Goal: Check status: Check status

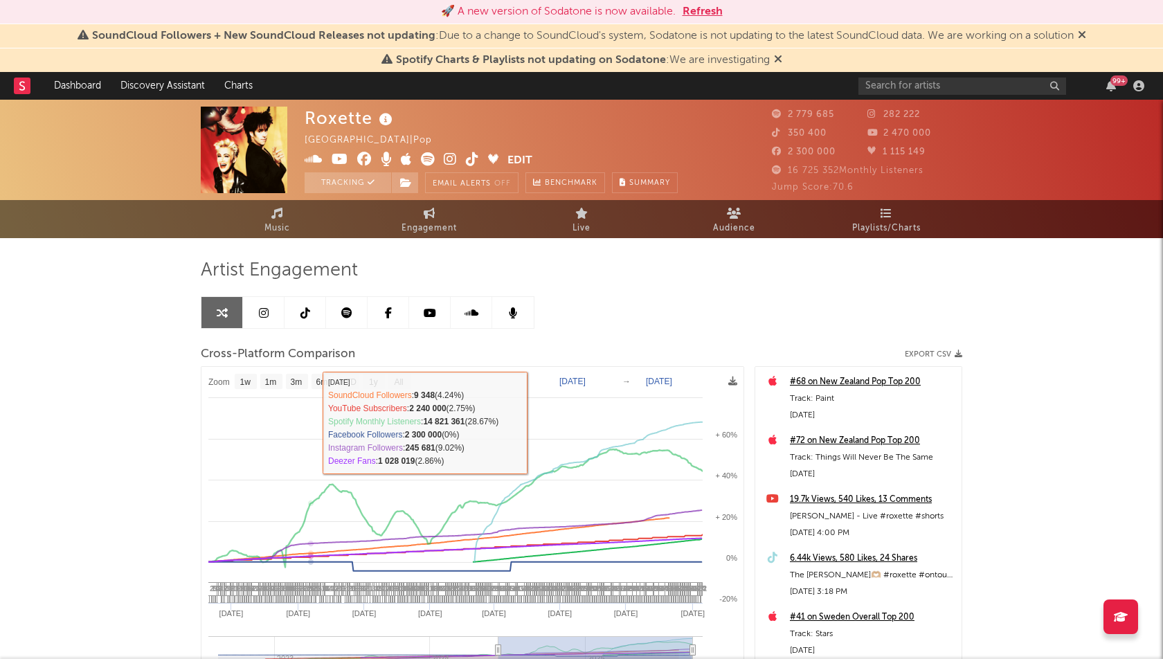
select select "1w"
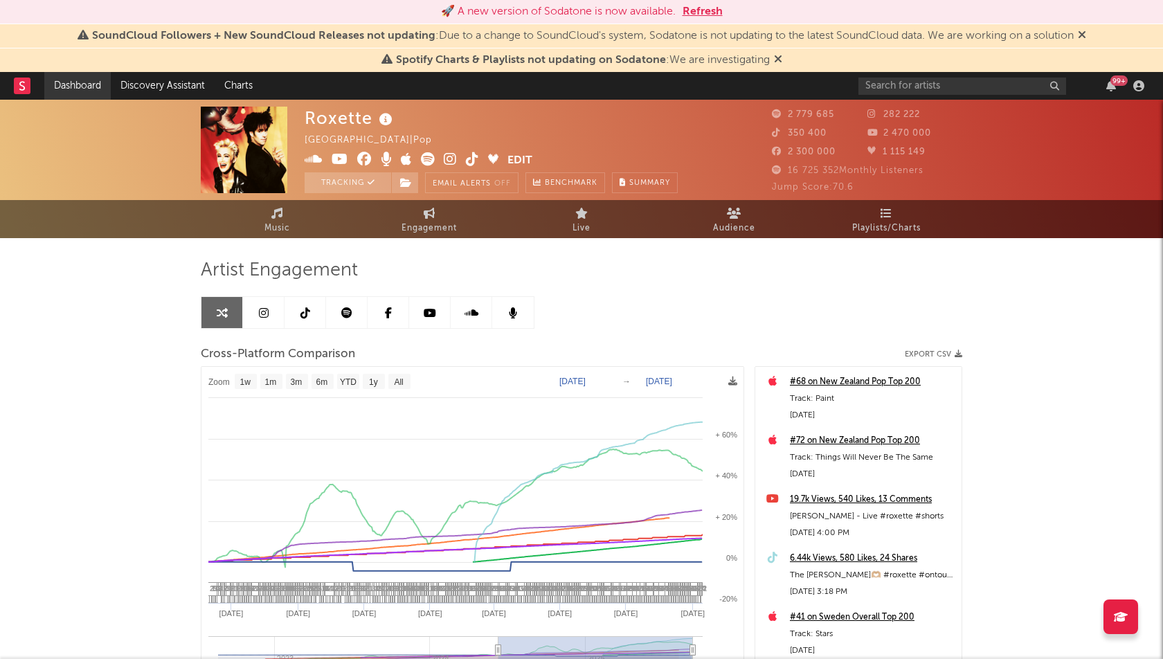
click at [81, 83] on link "Dashboard" at bounding box center [77, 86] width 66 height 28
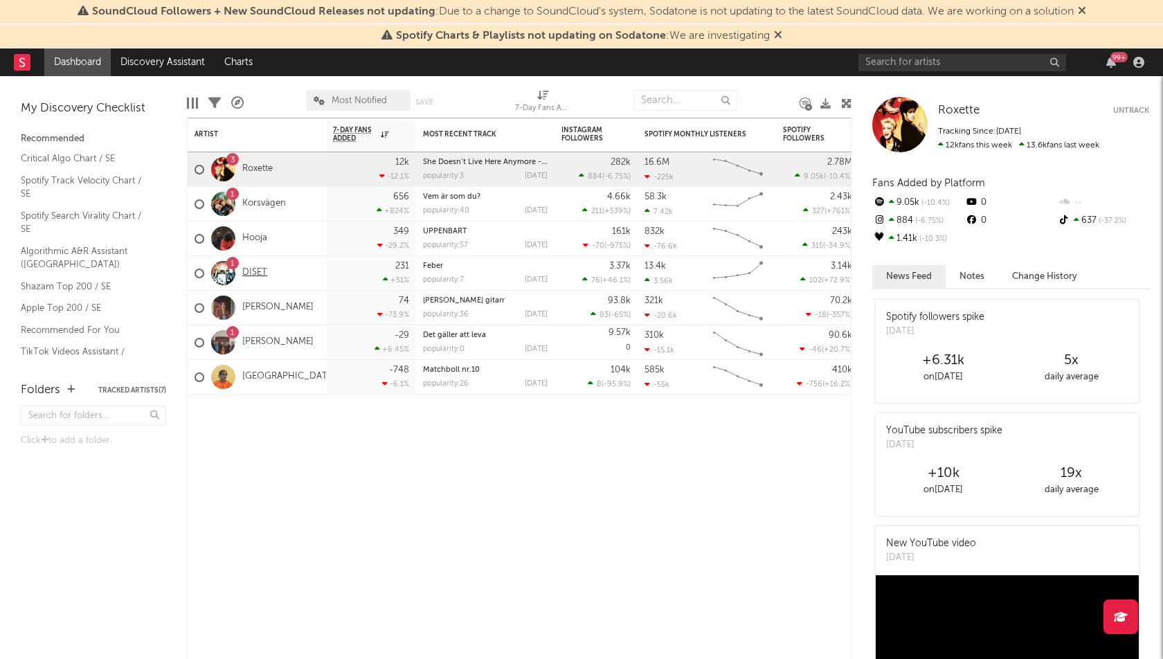
click at [261, 268] on link "DISET" at bounding box center [254, 273] width 25 height 12
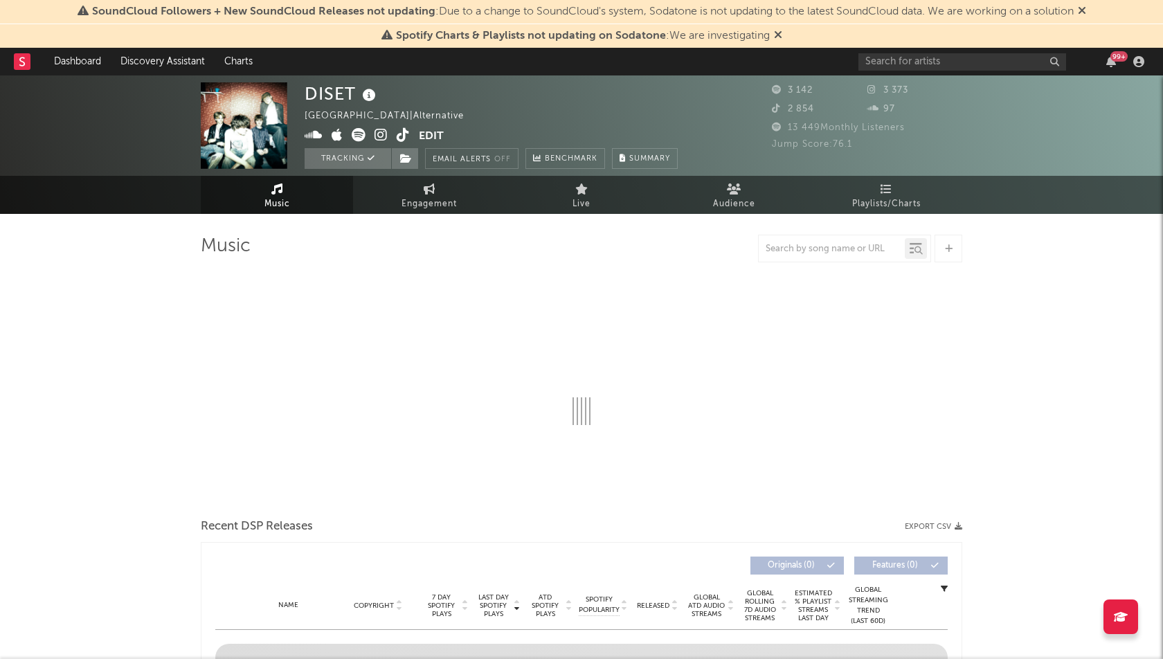
select select "6m"
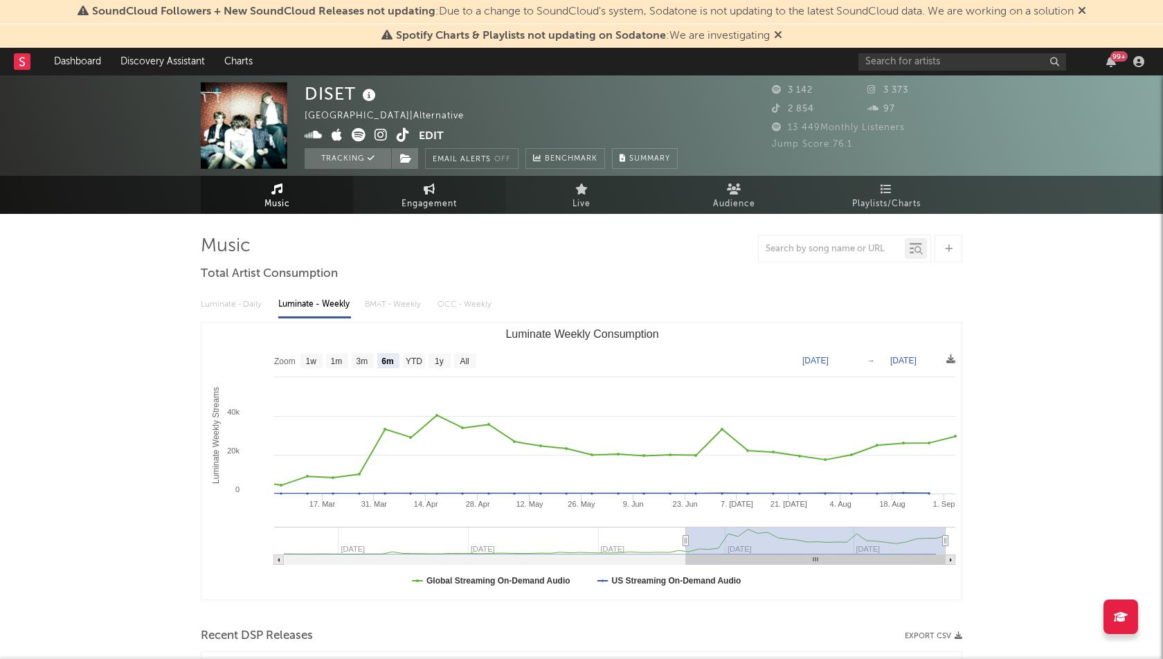
click at [430, 201] on span "Engagement" at bounding box center [428, 204] width 55 height 17
select select "1w"
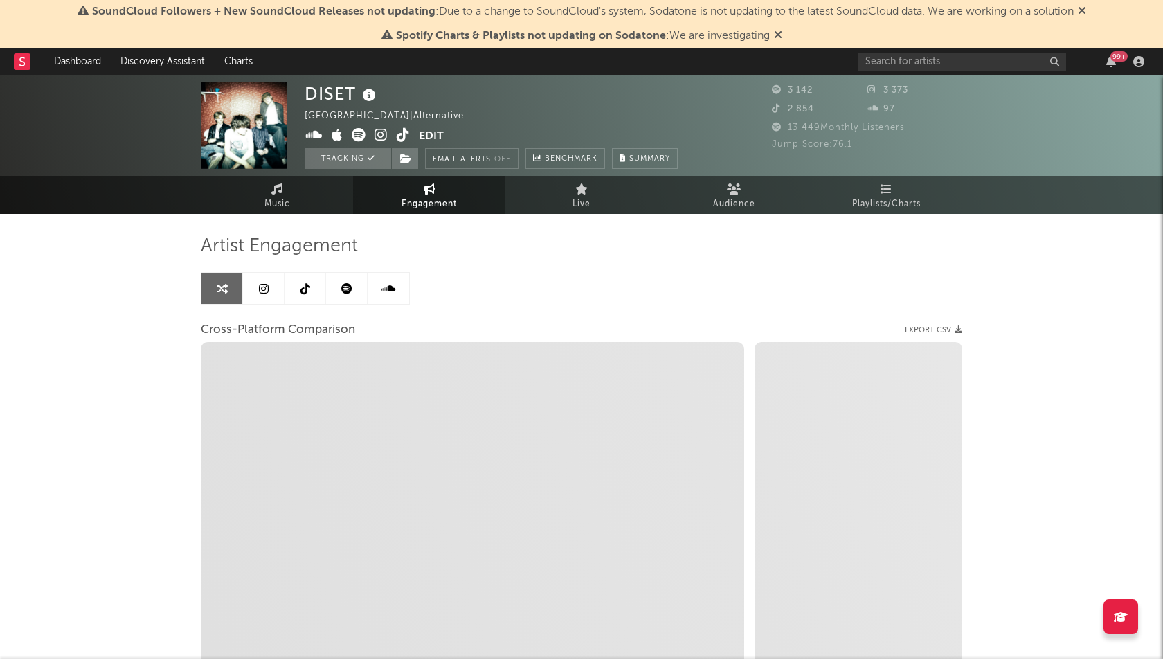
select select "1m"
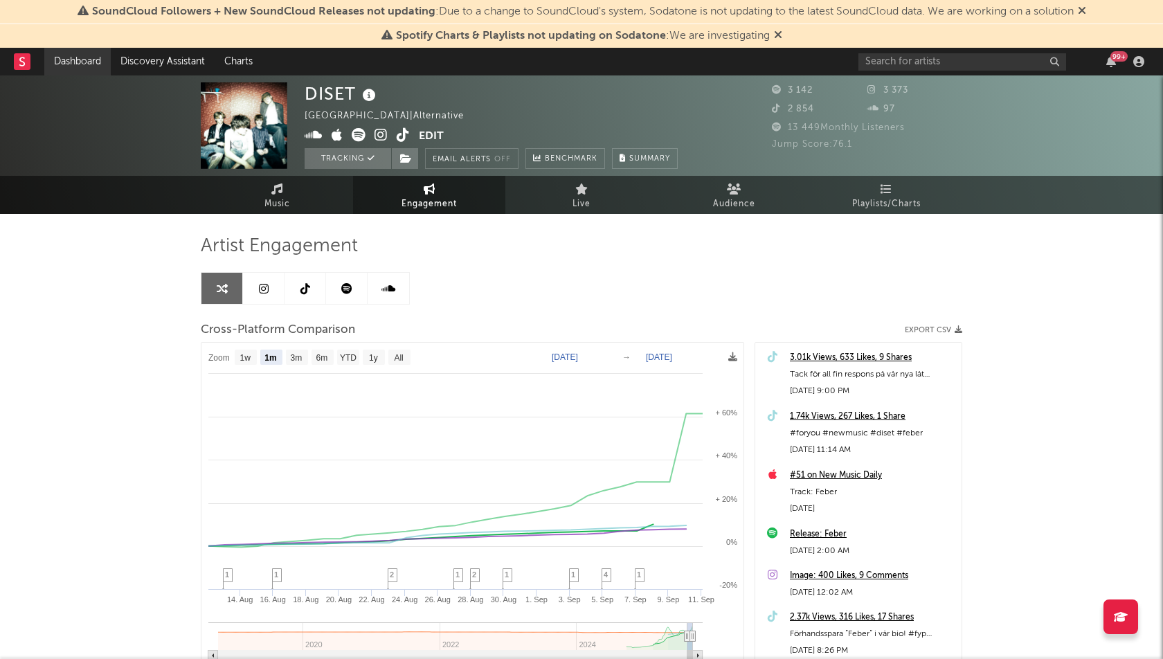
click at [65, 57] on link "Dashboard" at bounding box center [77, 62] width 66 height 28
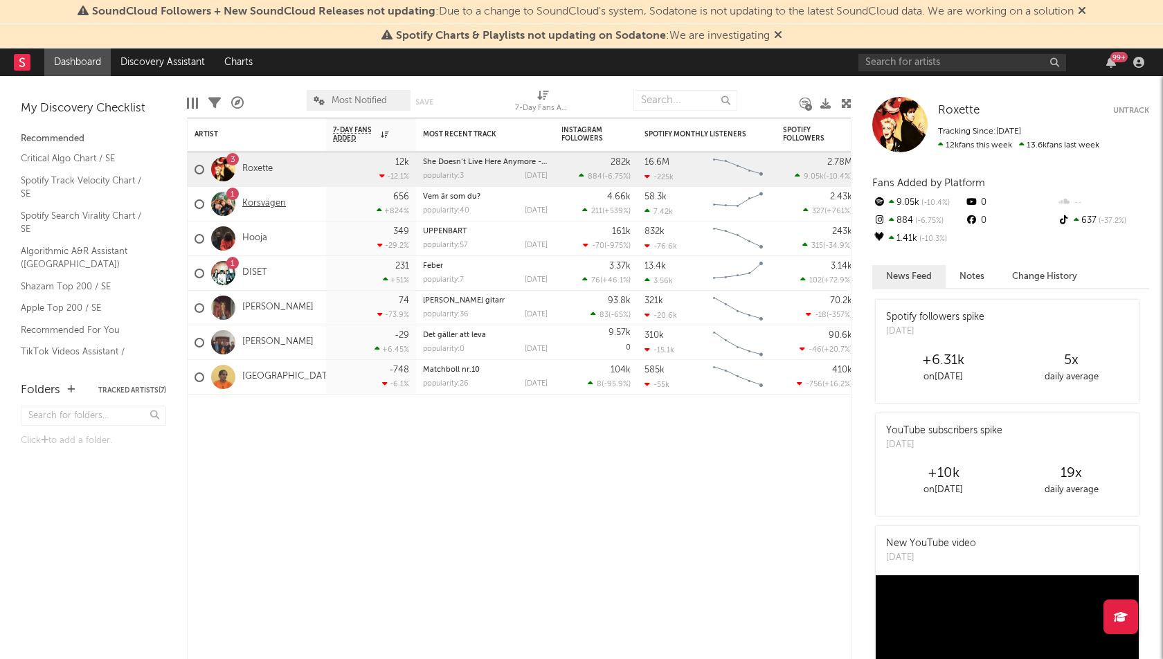
click at [255, 200] on link "Korsvägen" at bounding box center [264, 204] width 44 height 12
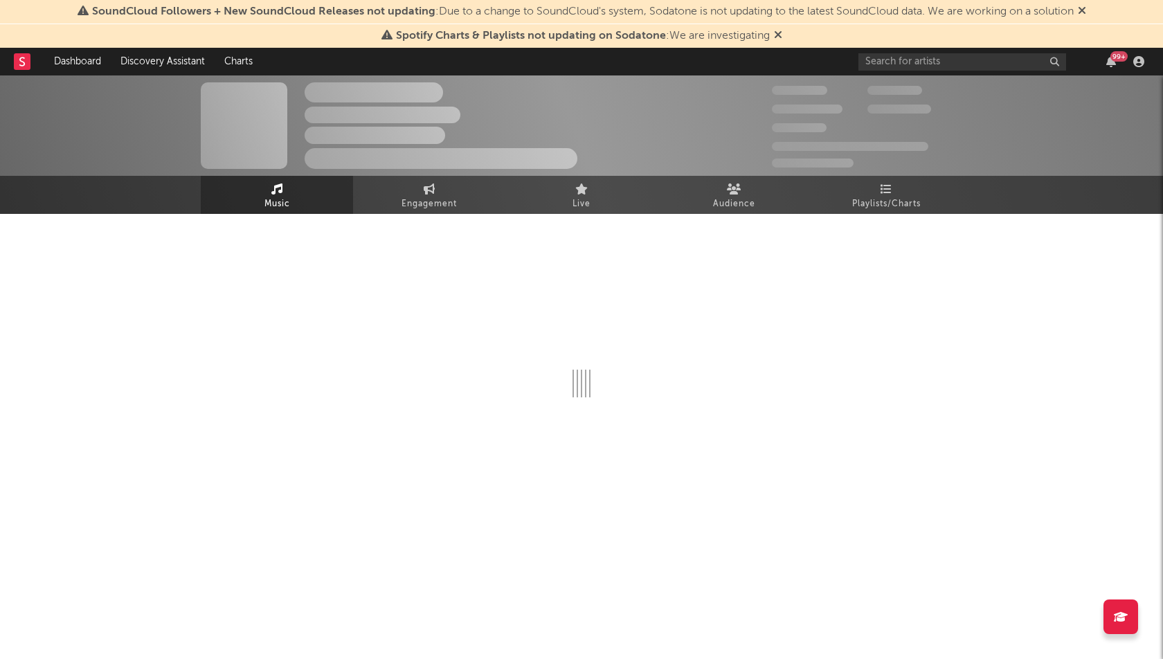
select select "6m"
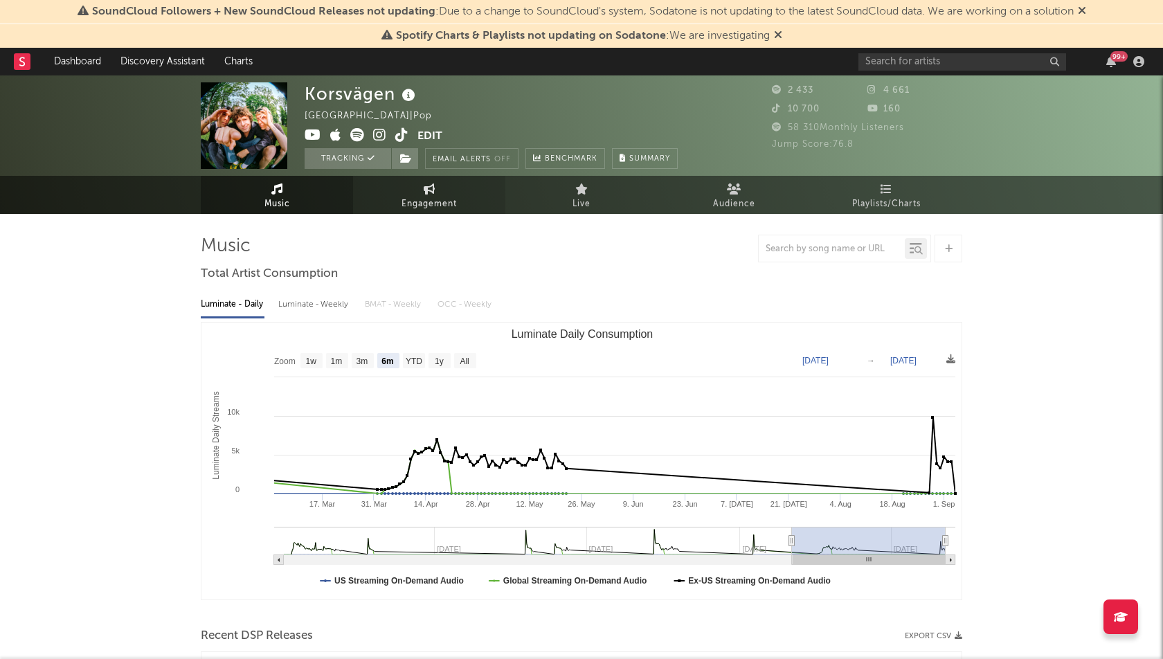
click at [424, 191] on icon at bounding box center [430, 188] width 12 height 11
select select "1w"
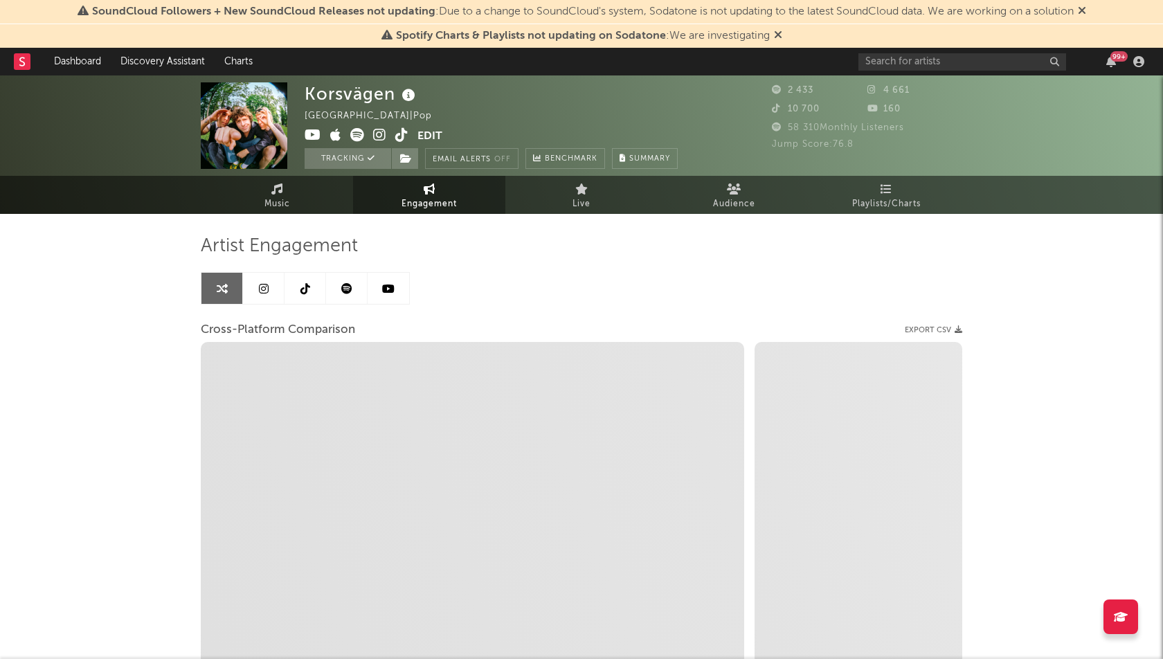
select select "1m"
